Goal: Information Seeking & Learning: Get advice/opinions

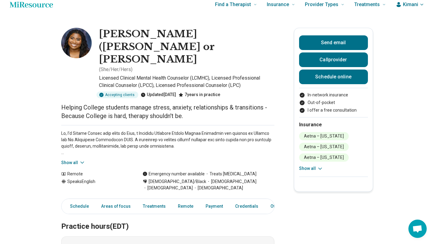
scroll to position [8, 0]
click at [76, 159] on button "Show all" at bounding box center [73, 162] width 24 height 6
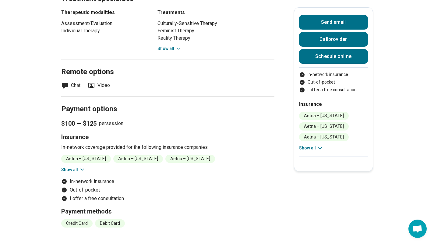
scroll to position [523, 0]
click at [82, 166] on icon at bounding box center [82, 169] width 6 height 6
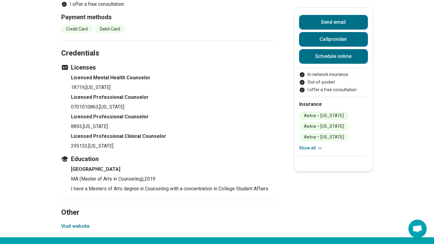
scroll to position [751, 0]
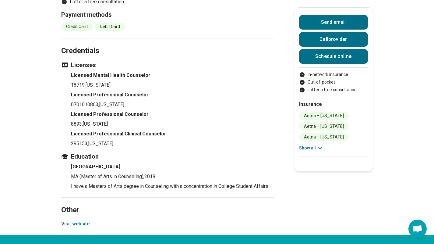
click at [76, 220] on button "Visit website" at bounding box center [75, 223] width 28 height 7
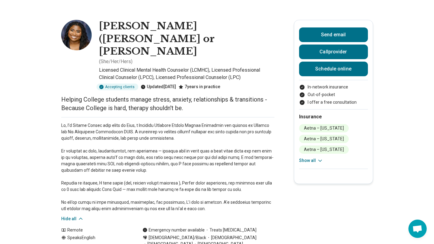
scroll to position [0, 0]
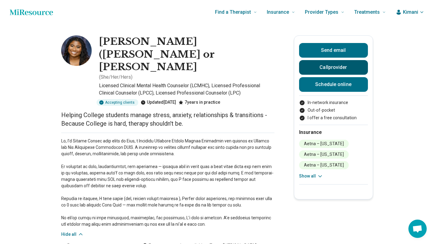
click at [327, 72] on button "Call provider" at bounding box center [333, 67] width 69 height 15
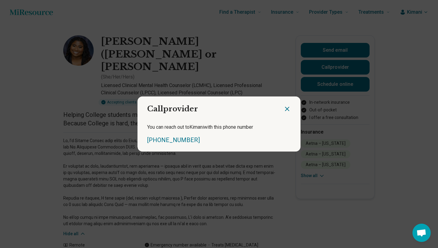
click at [293, 107] on div at bounding box center [292, 106] width 17 height 20
click at [287, 109] on icon "Close dialog" at bounding box center [288, 109] width 4 height 4
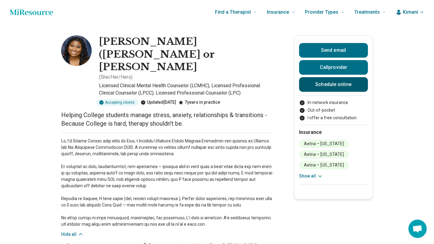
click at [330, 83] on link "Schedule online" at bounding box center [333, 84] width 69 height 15
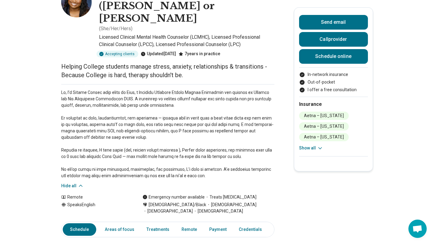
scroll to position [49, 0]
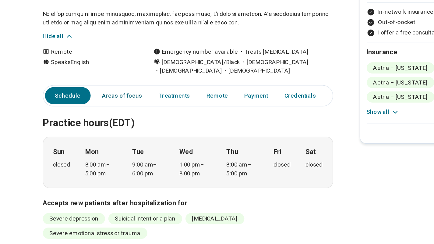
click at [124, 130] on link "Areas of focus" at bounding box center [119, 136] width 37 height 12
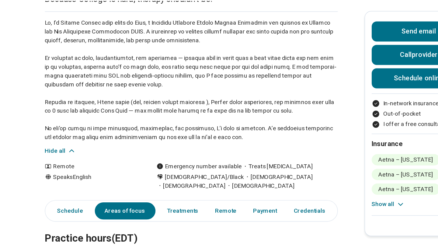
scroll to position [0, 0]
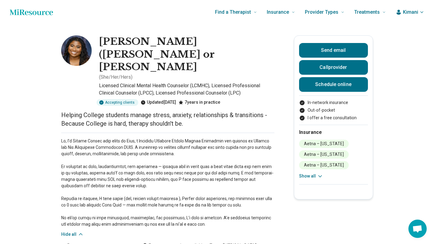
click at [414, 12] on span "Kimani" at bounding box center [410, 12] width 15 height 7
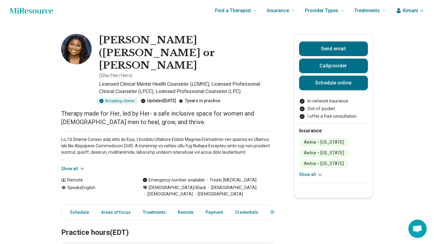
scroll to position [4, 0]
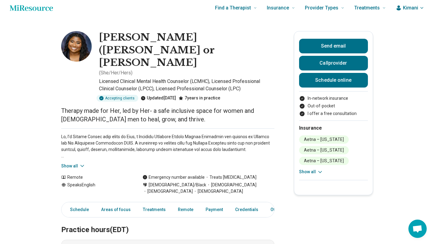
click at [70, 163] on button "Show all" at bounding box center [73, 166] width 24 height 6
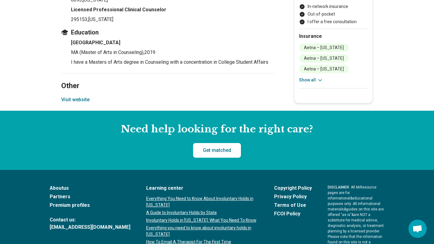
scroll to position [864, 0]
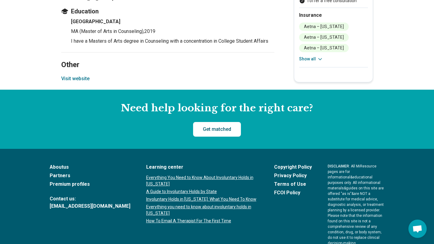
click at [218, 122] on link "Get matched" at bounding box center [217, 129] width 48 height 15
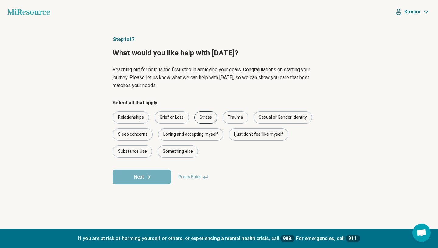
click at [212, 117] on div "Stress" at bounding box center [206, 117] width 23 height 12
click at [158, 169] on form "Select all that apply Relationships Grief or Loss Stress Trauma Sexual or Gende…" at bounding box center [219, 141] width 213 height 85
click at [158, 182] on button "Next" at bounding box center [142, 177] width 58 height 15
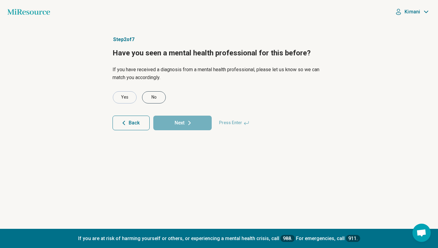
click at [155, 100] on div "No" at bounding box center [154, 97] width 24 height 12
click at [177, 121] on button "Next" at bounding box center [182, 123] width 58 height 15
click at [159, 98] on div "No" at bounding box center [154, 97] width 24 height 12
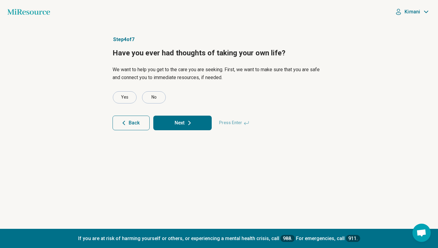
click at [183, 122] on button "Next" at bounding box center [182, 123] width 58 height 15
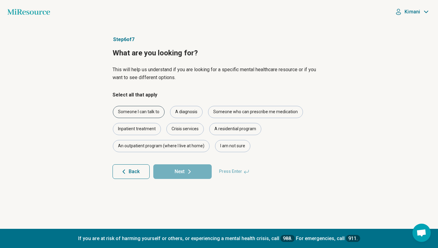
click at [150, 114] on div "Someone I can talk to" at bounding box center [139, 112] width 52 height 12
click at [181, 170] on button "Next" at bounding box center [182, 171] width 58 height 15
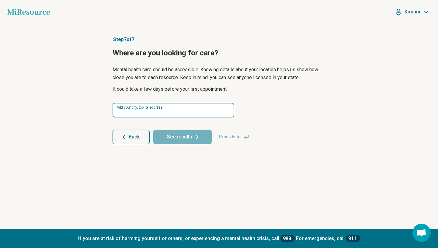
click at [164, 114] on input at bounding box center [174, 110] width 122 height 15
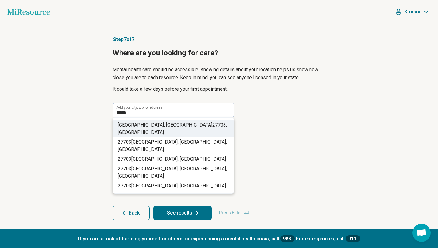
drag, startPoint x: 180, startPoint y: 135, endPoint x: 180, endPoint y: 127, distance: 8.5
click at [180, 127] on ul "[GEOGRAPHIC_DATA][STREET_ADDRESS] [GEOGRAPHIC_DATA][STREET_ADDRESS][STREET_ADDR…" at bounding box center [173, 155] width 121 height 75
click at [180, 127] on li "[GEOGRAPHIC_DATA] , [GEOGRAPHIC_DATA]" at bounding box center [173, 128] width 121 height 17
type input "**********"
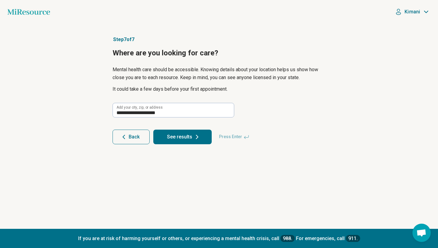
click at [182, 140] on button "See results" at bounding box center [182, 137] width 58 height 15
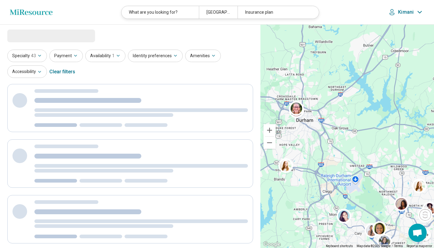
select select "***"
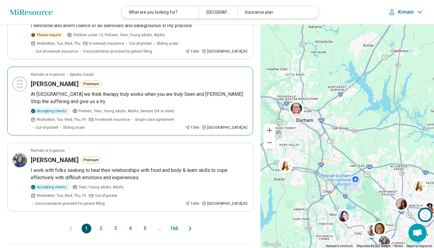
scroll to position [594, 0]
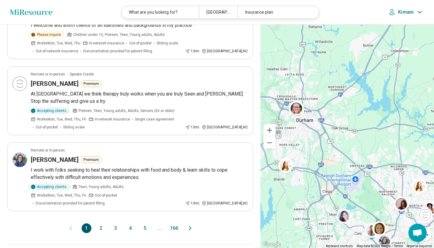
click at [97, 223] on button "2" at bounding box center [101, 228] width 10 height 10
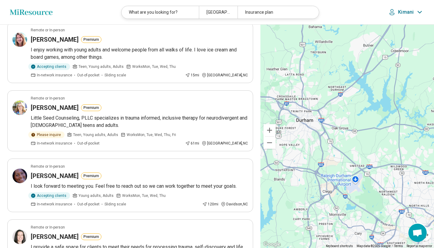
scroll to position [0, 0]
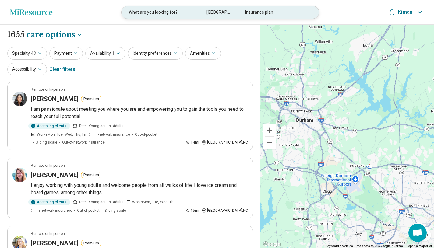
click at [172, 9] on div "What are you looking for?" at bounding box center [159, 12] width 77 height 12
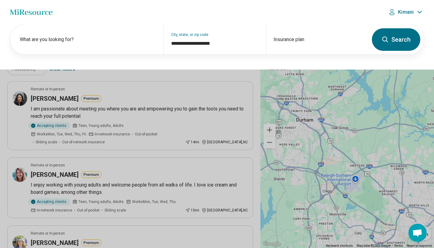
click at [131, 74] on button at bounding box center [217, 124] width 434 height 248
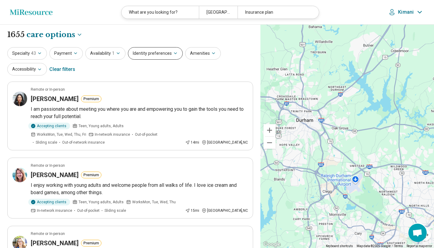
click at [142, 54] on button "Identity preferences" at bounding box center [155, 53] width 55 height 12
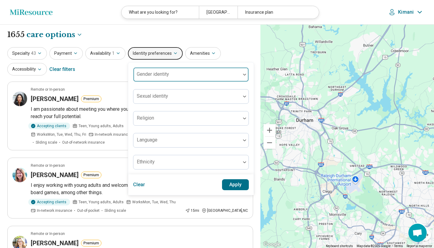
click at [146, 72] on div "Gender identity" at bounding box center [191, 74] width 116 height 15
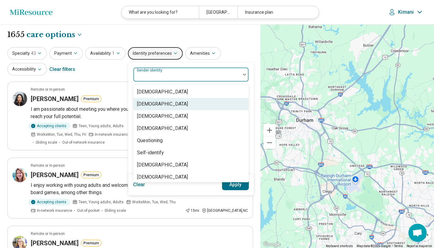
drag, startPoint x: 146, startPoint y: 93, endPoint x: 146, endPoint y: 103, distance: 9.1
click at [146, 103] on div "[DEMOGRAPHIC_DATA] [DEMOGRAPHIC_DATA] [DEMOGRAPHIC_DATA] [DEMOGRAPHIC_DATA] Que…" at bounding box center [190, 133] width 115 height 97
click at [146, 103] on div "[DEMOGRAPHIC_DATA]" at bounding box center [162, 103] width 51 height 7
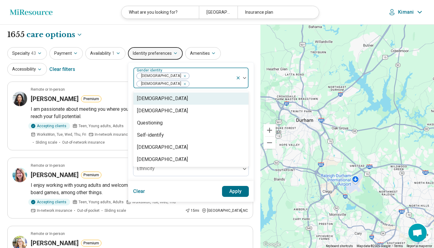
click at [181, 77] on icon "Remove [object Object]" at bounding box center [183, 76] width 4 height 4
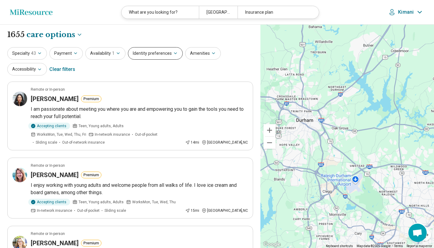
click at [146, 53] on button "Identity preferences" at bounding box center [155, 53] width 55 height 12
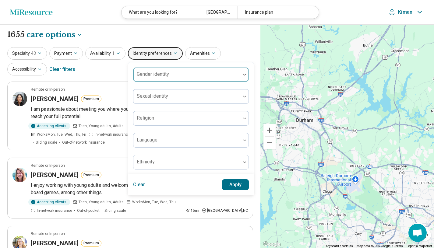
click at [166, 71] on div "Gender identity" at bounding box center [191, 74] width 116 height 15
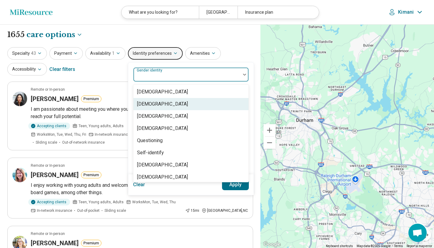
click at [157, 107] on div "[DEMOGRAPHIC_DATA]" at bounding box center [190, 104] width 115 height 12
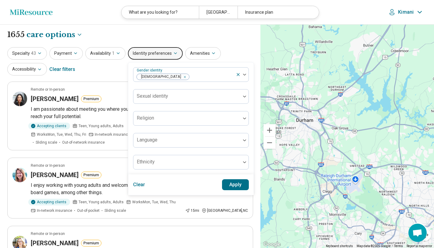
click at [191, 187] on div "Clear Apply" at bounding box center [190, 184] width 125 height 21
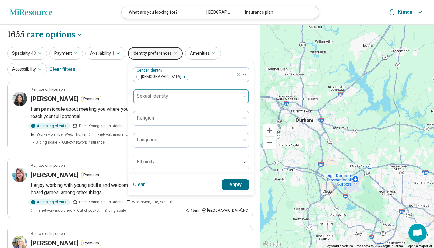
click at [195, 93] on div at bounding box center [186, 96] width 107 height 13
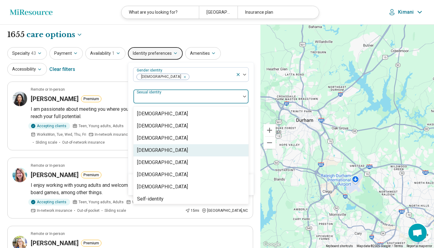
click at [167, 149] on div "[DEMOGRAPHIC_DATA]" at bounding box center [190, 150] width 115 height 12
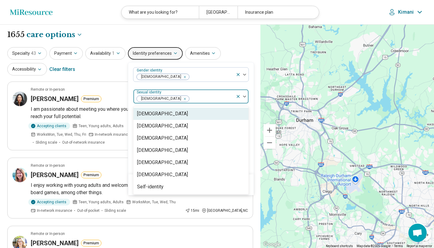
click at [128, 139] on div "Gender identity [DEMOGRAPHIC_DATA] option [DEMOGRAPHIC_DATA], selected. [DEMOGR…" at bounding box center [190, 118] width 125 height 112
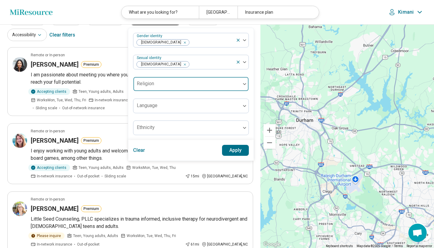
scroll to position [35, 0]
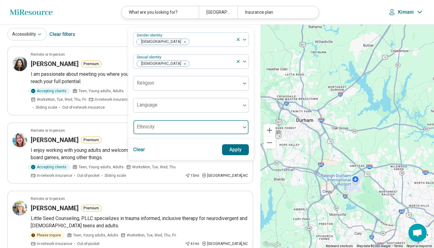
click at [182, 123] on div at bounding box center [186, 127] width 107 height 13
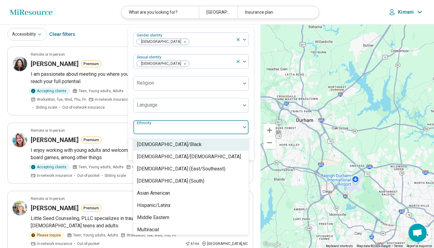
click at [178, 142] on div "[DEMOGRAPHIC_DATA]/Black" at bounding box center [169, 144] width 65 height 7
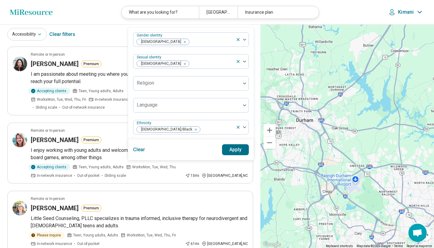
click at [211, 116] on div "Gender identity [DEMOGRAPHIC_DATA] Sexual identity [DEMOGRAPHIC_DATA] Religion …" at bounding box center [191, 83] width 116 height 102
click at [232, 149] on button "Apply" at bounding box center [235, 149] width 27 height 11
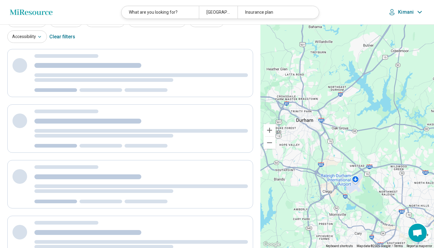
scroll to position [1, 0]
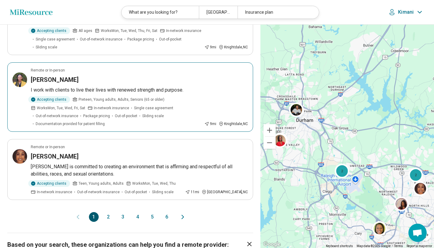
scroll to position [536, 0]
click at [105, 212] on button "2" at bounding box center [108, 217] width 10 height 10
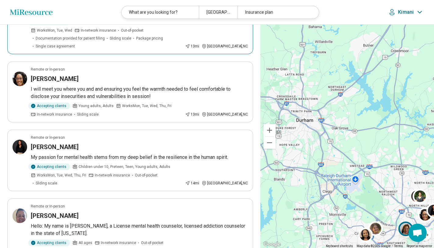
scroll to position [386, 0]
